Goal: Find specific page/section: Find specific page/section

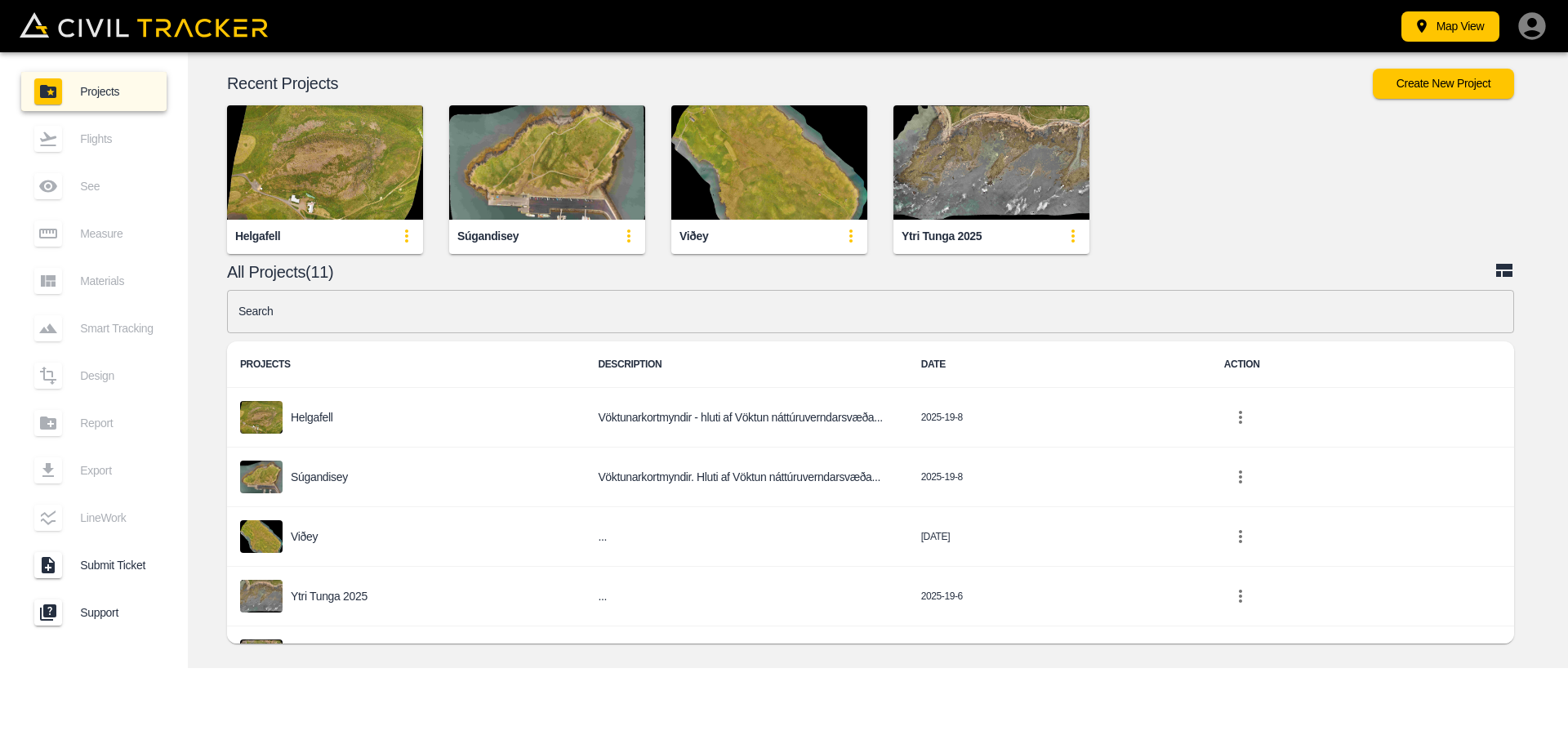
click at [315, 163] on img "button" at bounding box center [325, 163] width 196 height 114
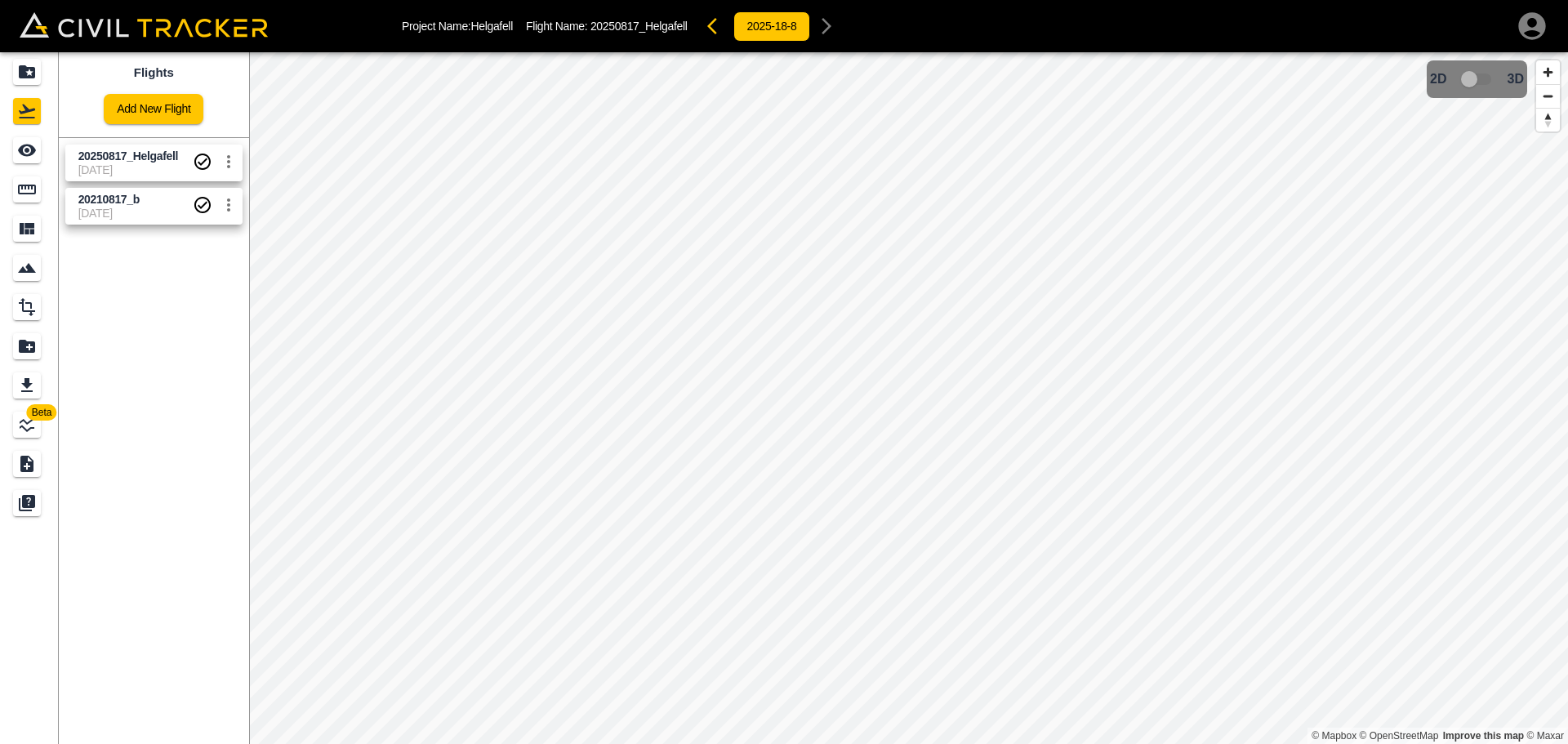
click at [106, 209] on span "[DATE]" at bounding box center [136, 213] width 114 height 13
click at [108, 160] on span "20250817_Helgafell" at bounding box center [129, 156] width 100 height 13
click at [115, 216] on span "[DATE]" at bounding box center [136, 213] width 114 height 13
click at [118, 162] on span "20250817_Helgafell" at bounding box center [129, 156] width 100 height 13
click at [107, 212] on div "20210817_b" at bounding box center [109, 220] width 66 height 30
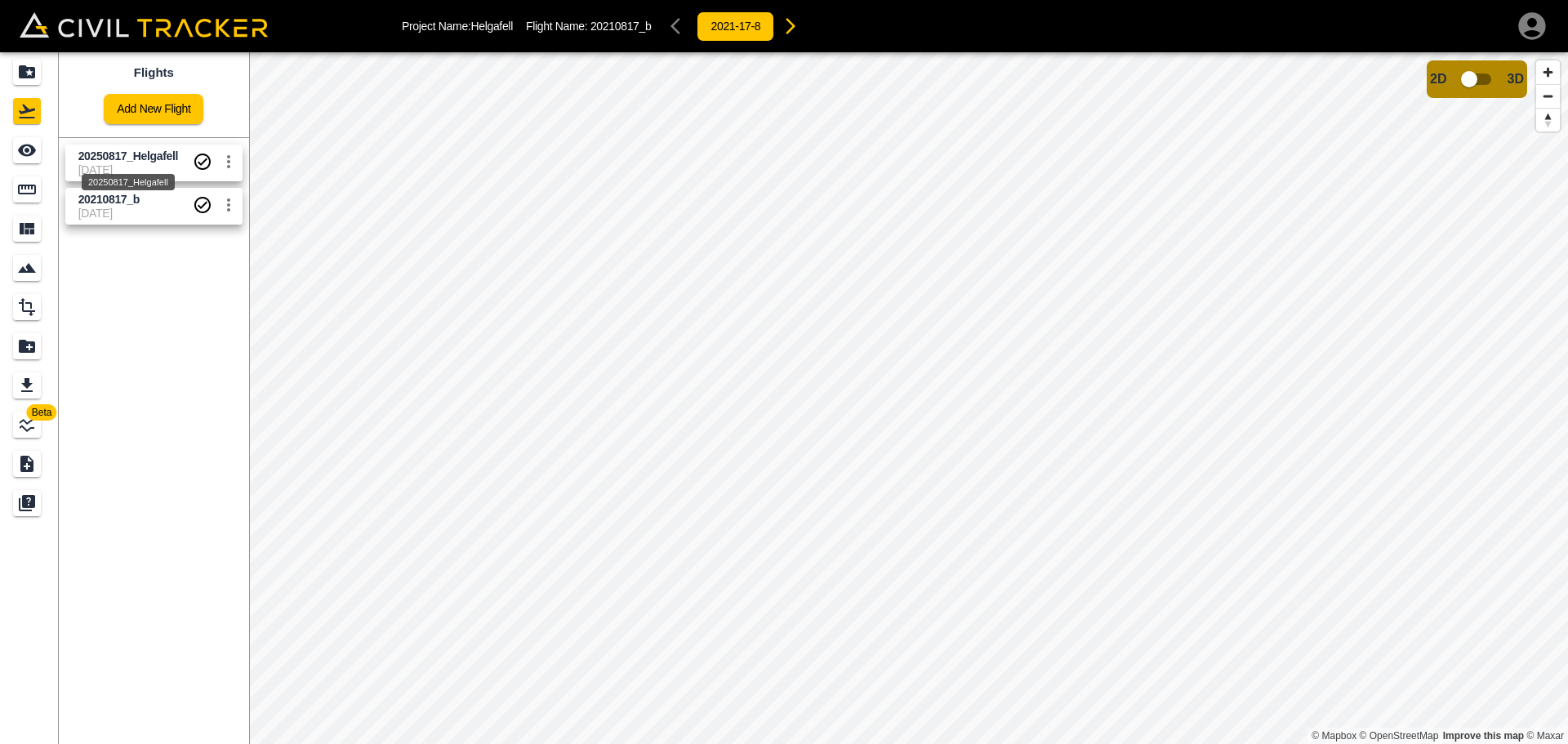
click at [128, 152] on span "20250817_Helgafell" at bounding box center [129, 156] width 100 height 13
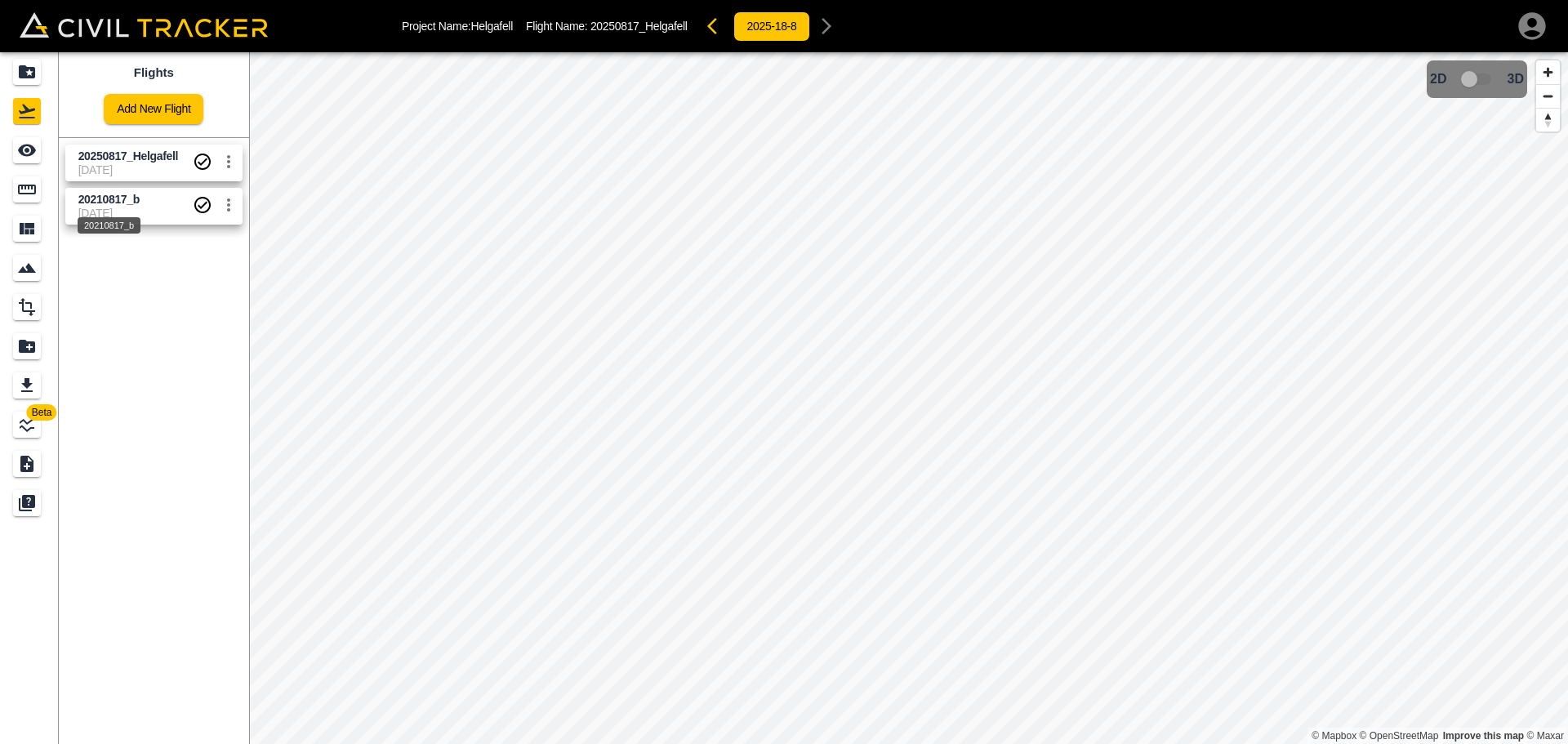
click at [111, 212] on div "20210817_b" at bounding box center [109, 220] width 66 height 30
click at [127, 172] on span "[DATE]" at bounding box center [136, 170] width 114 height 13
click at [124, 198] on span "20210817_b" at bounding box center [109, 199] width 61 height 13
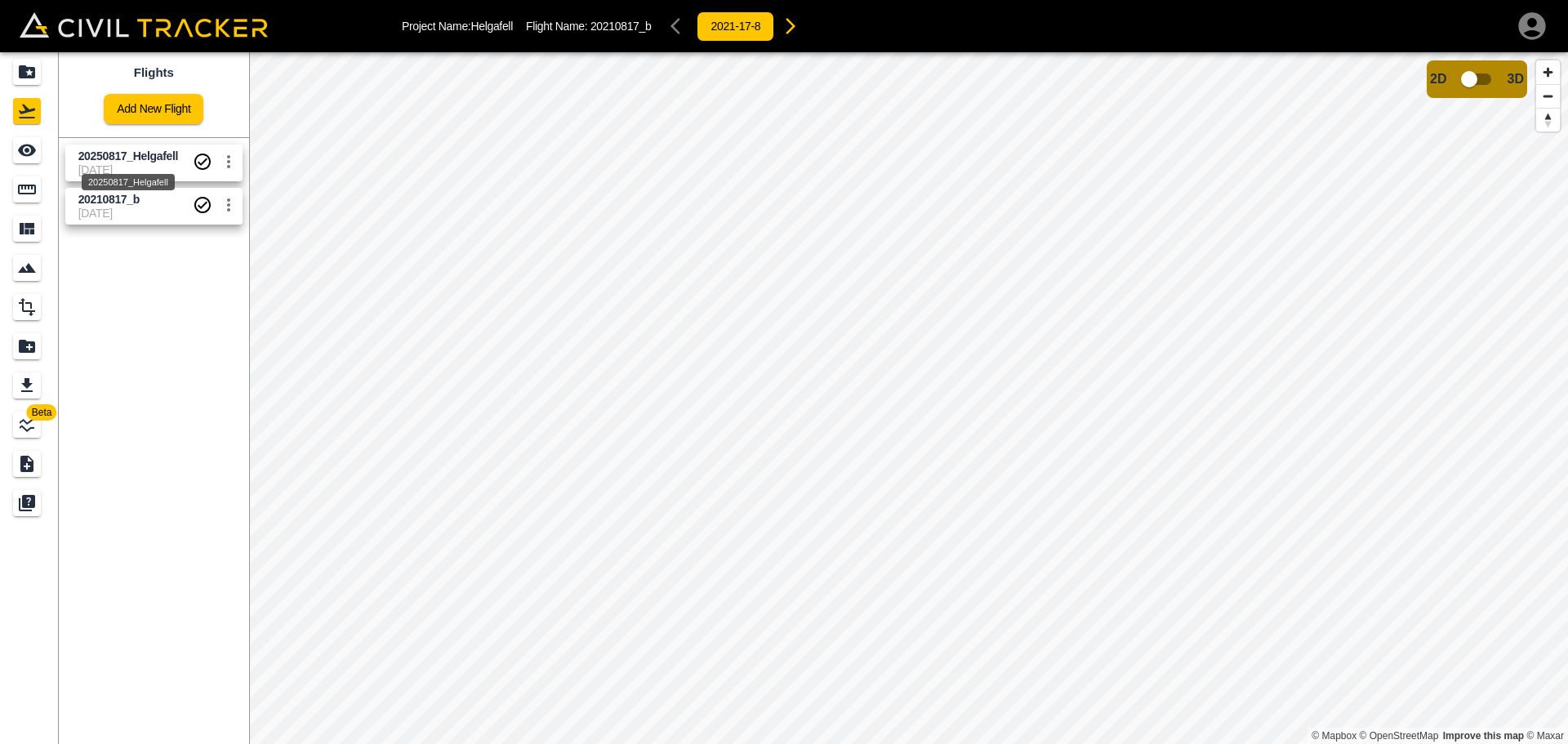
click at [144, 153] on span "20250817_Helgafell" at bounding box center [129, 156] width 100 height 13
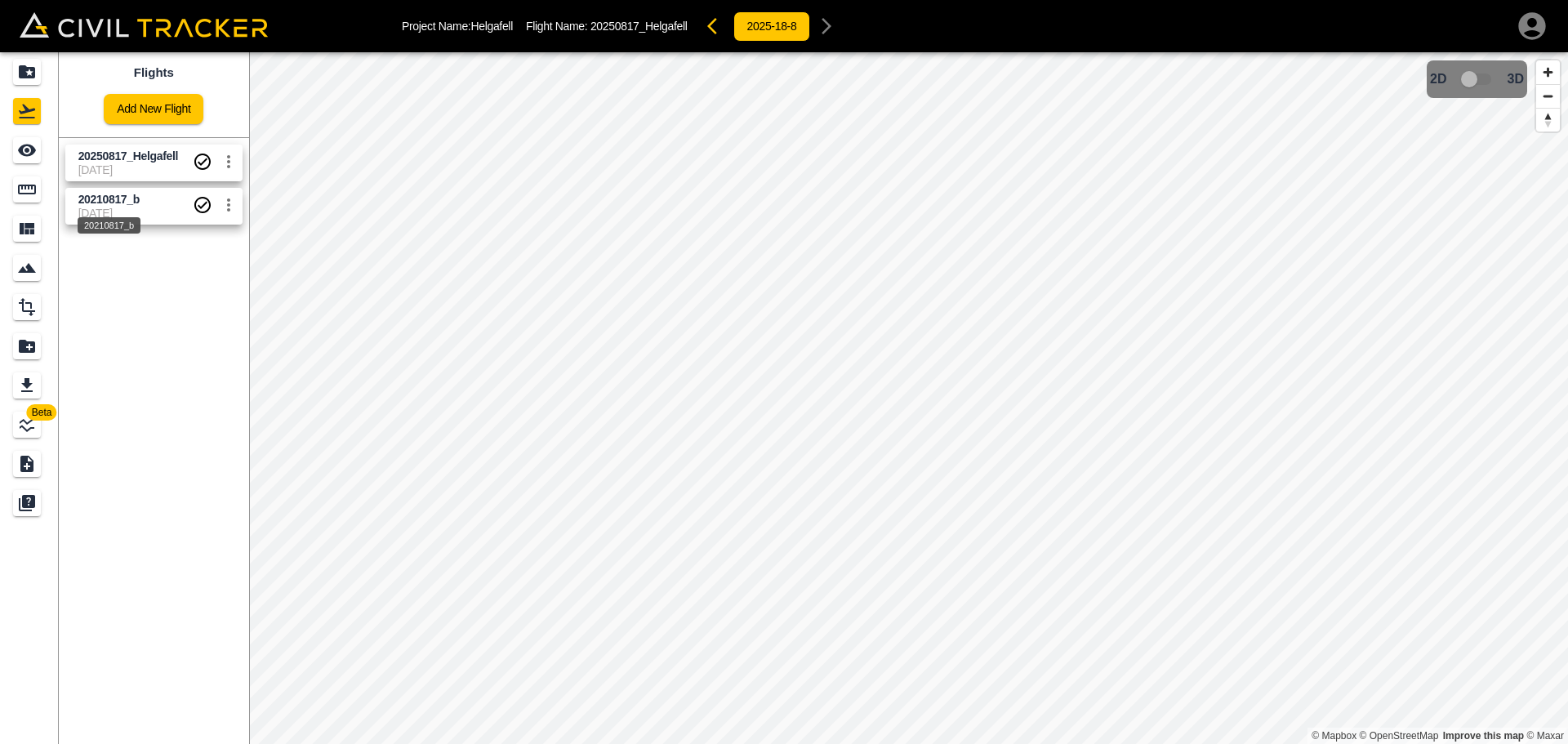
click at [136, 207] on div "20210817_b" at bounding box center [109, 220] width 66 height 30
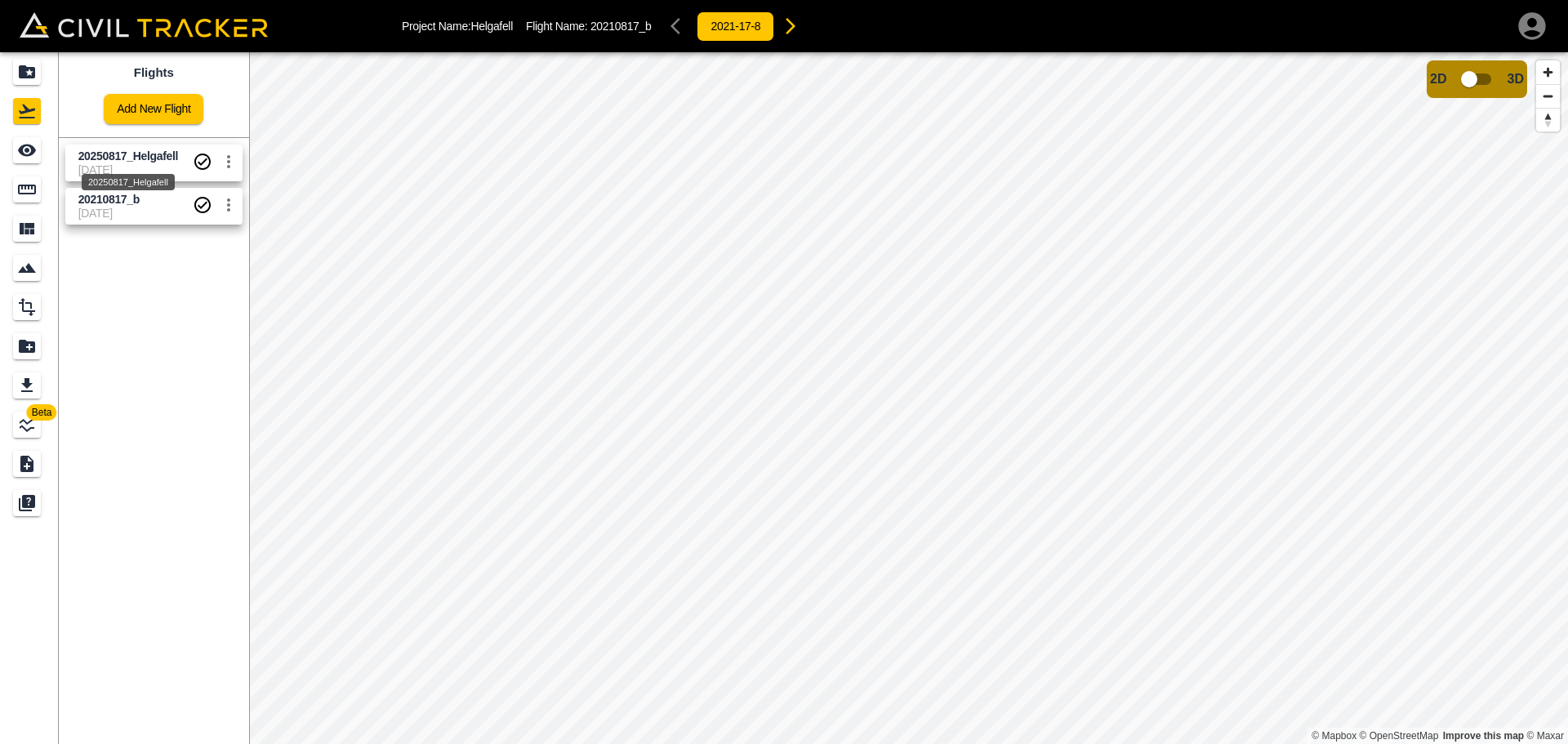
click at [156, 159] on span "20250817_Helgafell" at bounding box center [129, 156] width 100 height 13
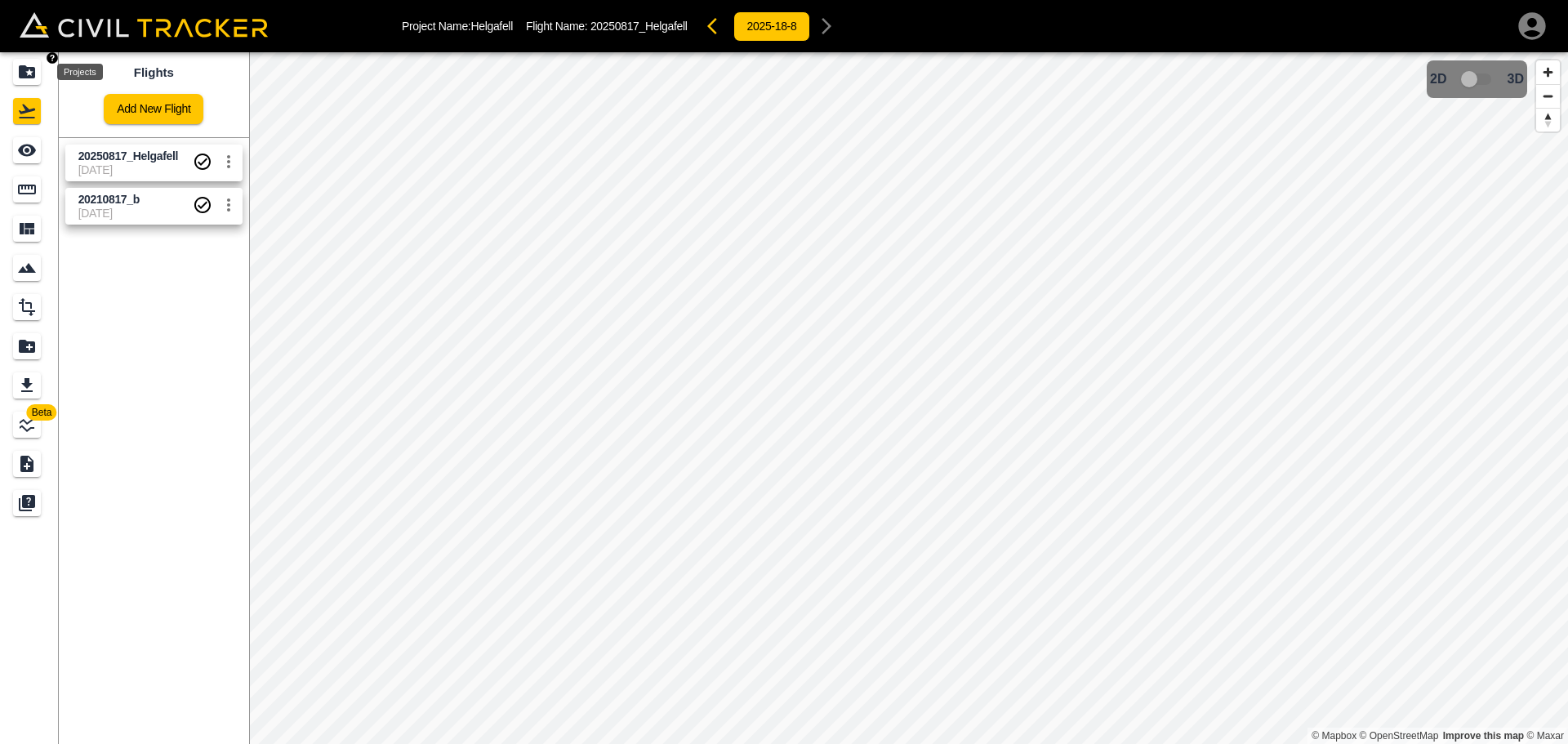
click at [28, 75] on icon "Projects" at bounding box center [27, 72] width 20 height 20
